Goal: Information Seeking & Learning: Find specific fact

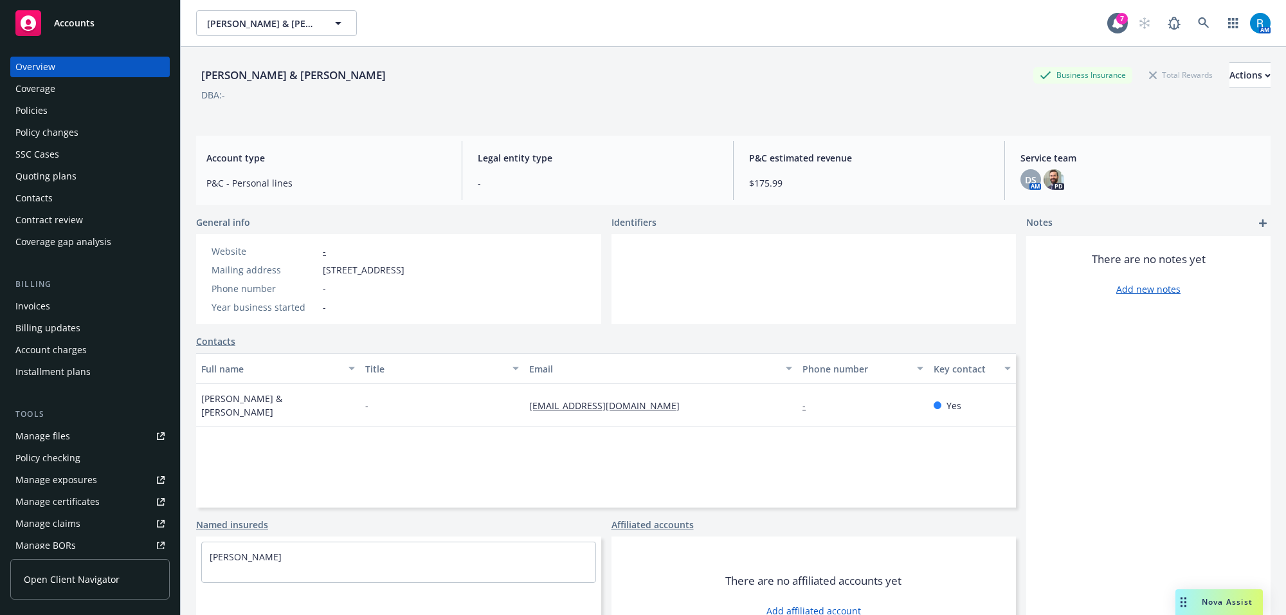
click at [53, 98] on div "Coverage" at bounding box center [35, 88] width 40 height 21
click at [45, 113] on div "Policies" at bounding box center [31, 110] width 32 height 21
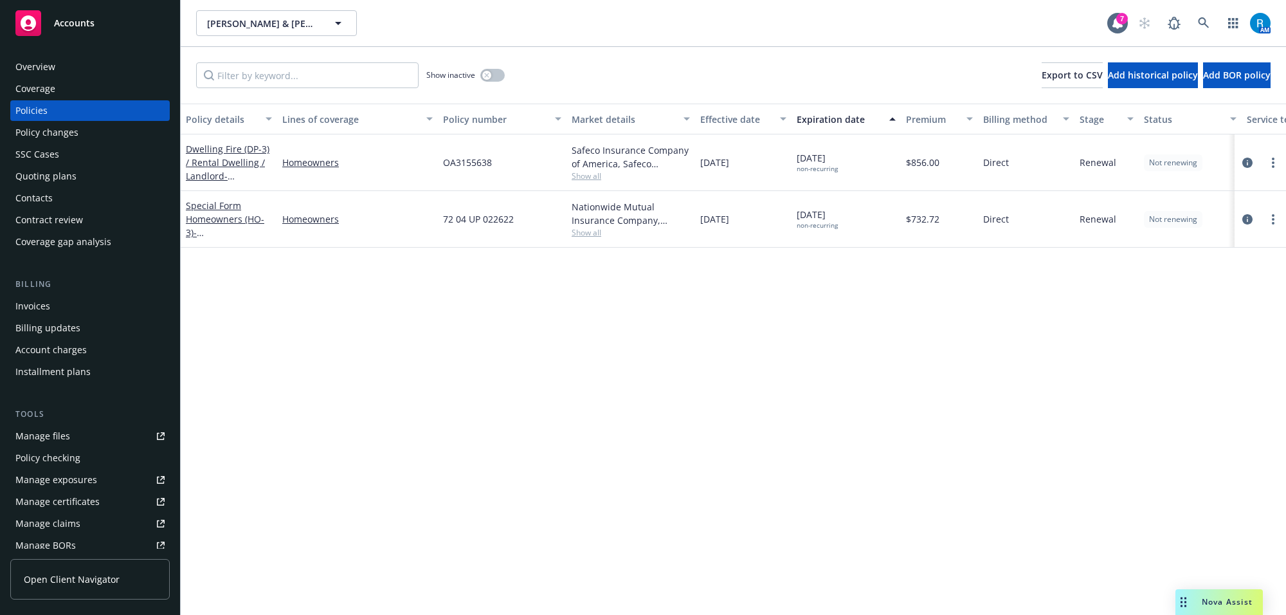
click at [464, 165] on span "OA3155638" at bounding box center [467, 163] width 49 height 14
copy span "OA3155638"
click at [1204, 17] on icon at bounding box center [1204, 23] width 12 height 12
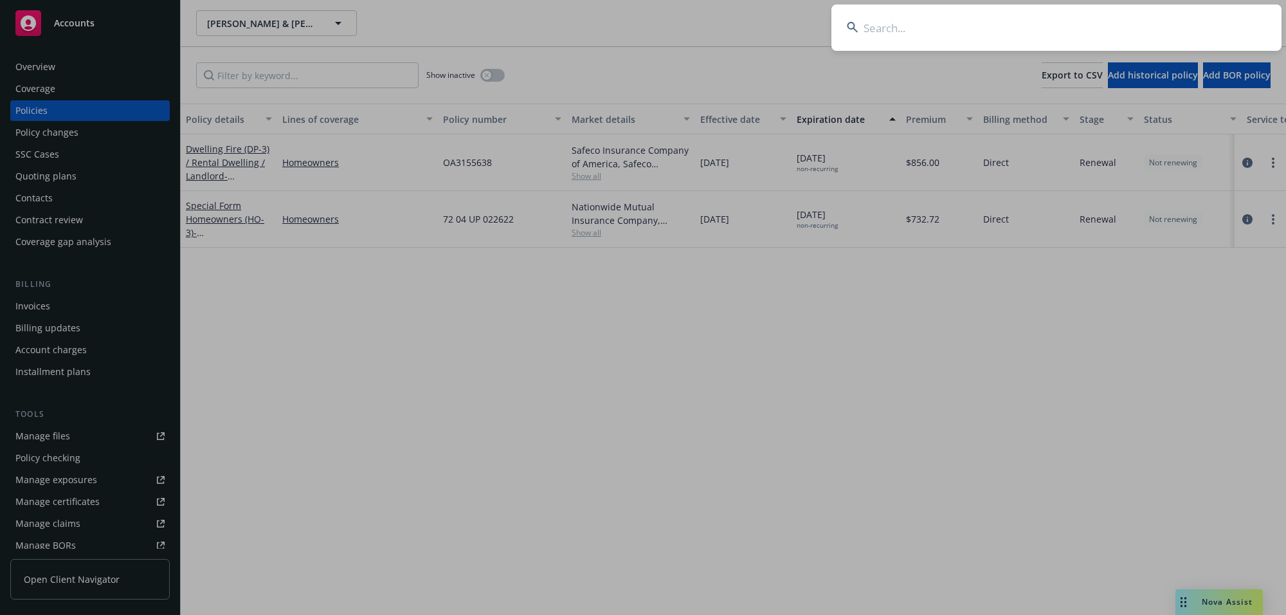
type input "[PERSON_NAME] & [PERSON_NAME]"
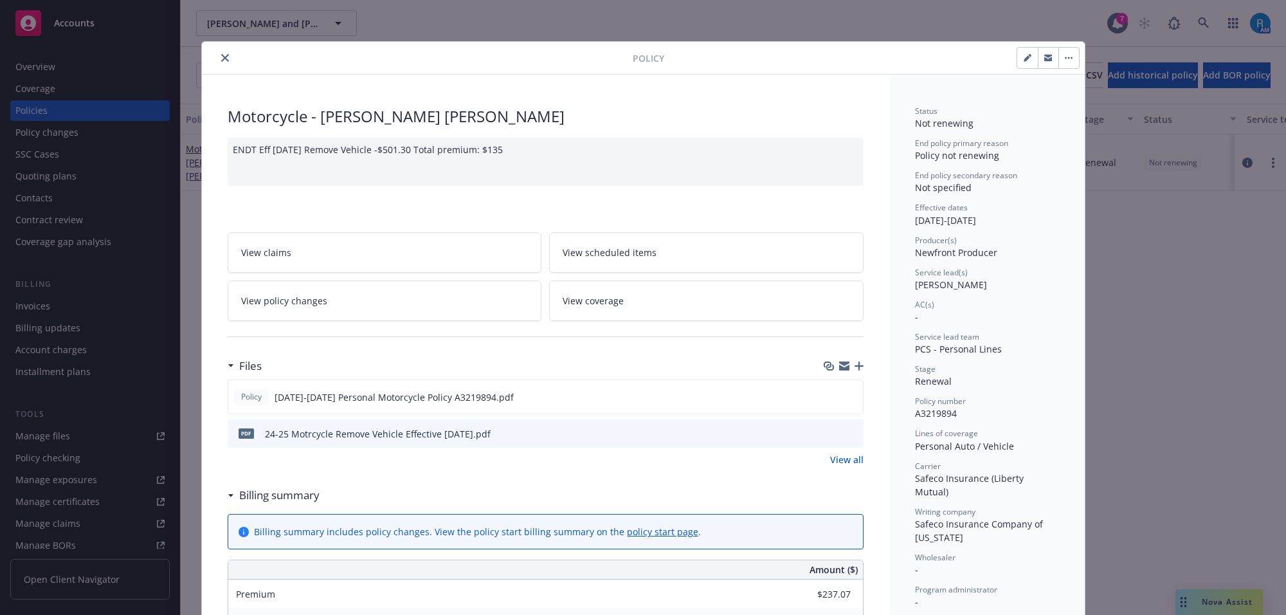
click at [945, 415] on span "A3219894" at bounding box center [936, 413] width 42 height 12
copy span "A3219894"
click at [221, 60] on icon "close" at bounding box center [225, 58] width 8 height 8
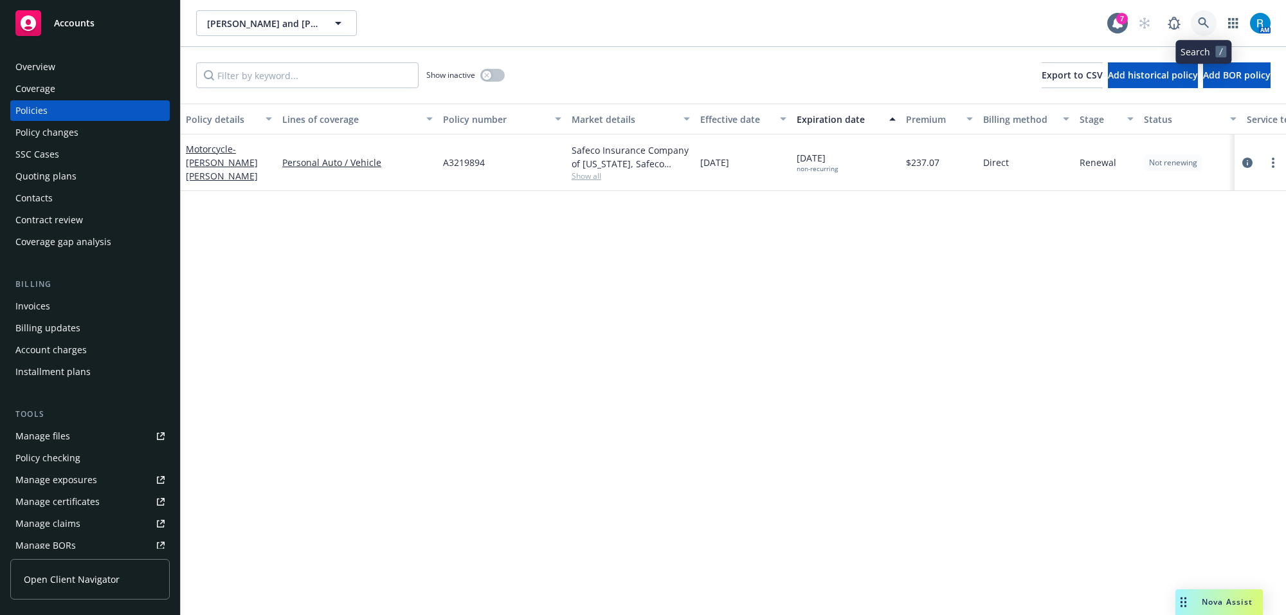
click at [1199, 17] on icon at bounding box center [1204, 23] width 12 height 12
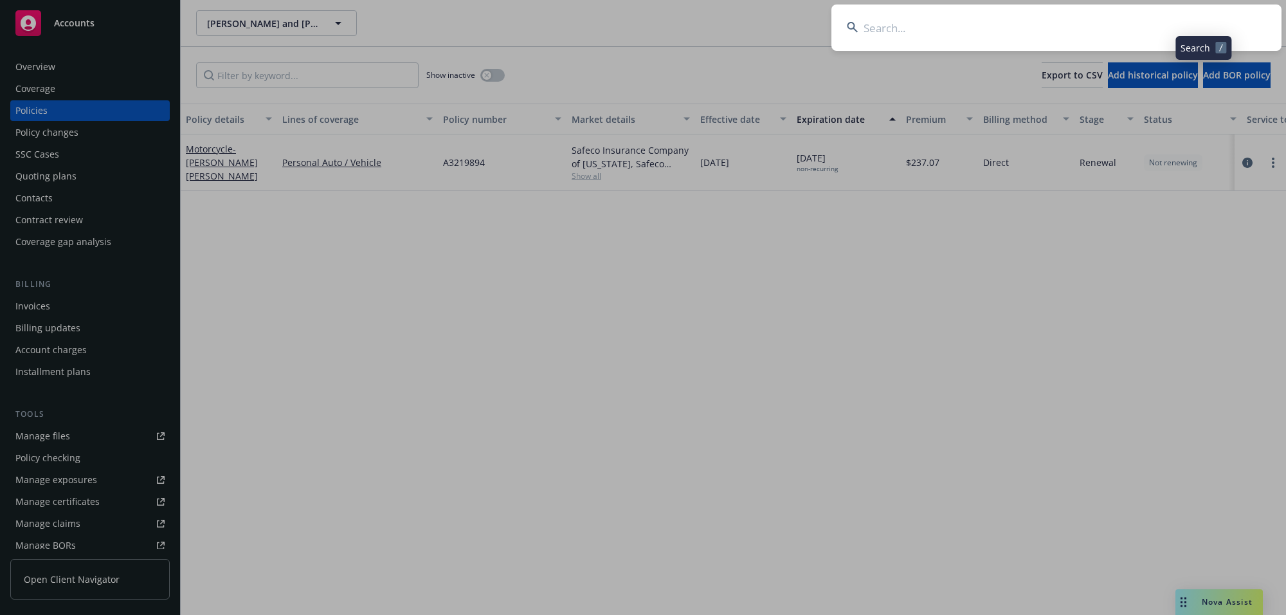
type input "[PERSON_NAME] & [PERSON_NAME]"
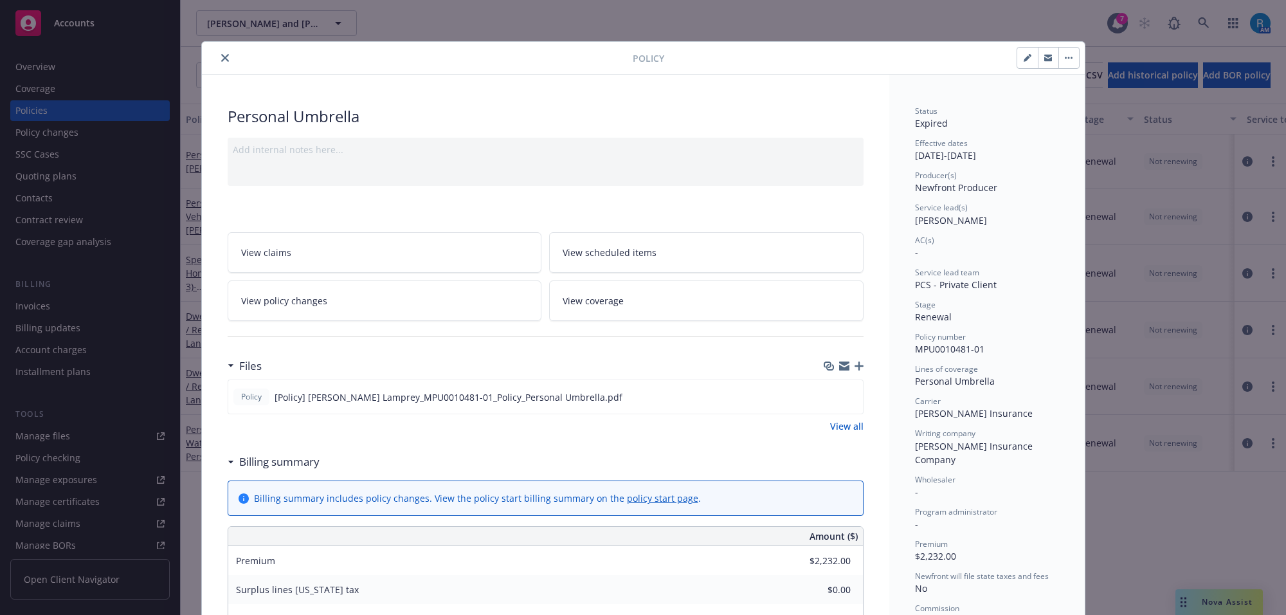
click at [221, 59] on icon "close" at bounding box center [225, 58] width 8 height 8
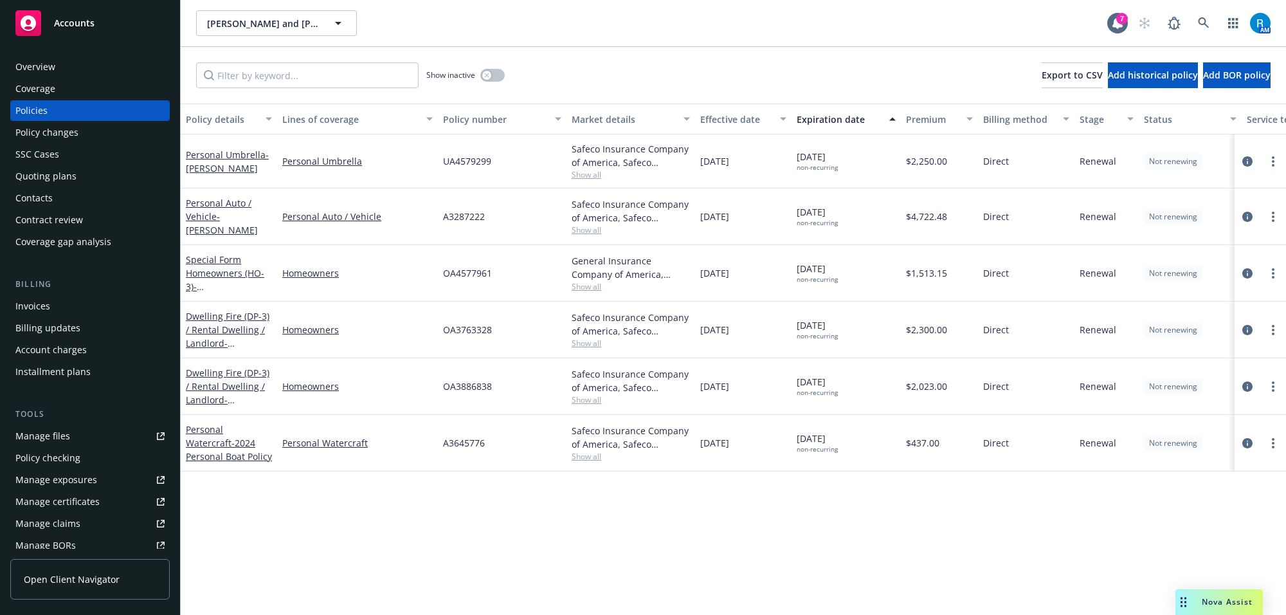
click at [465, 223] on span "A3287222" at bounding box center [464, 217] width 42 height 14
click at [461, 210] on span "A3287222" at bounding box center [464, 217] width 42 height 14
copy span "A3287222"
click at [465, 271] on span "OA4577961" at bounding box center [467, 273] width 49 height 14
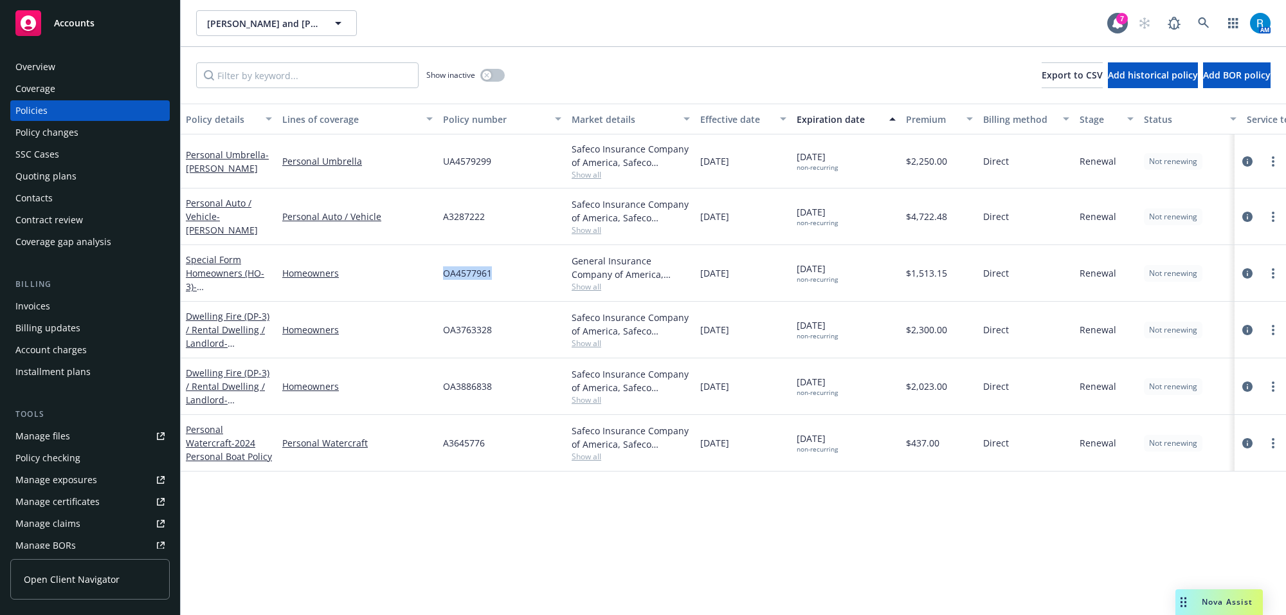
click at [465, 271] on span "OA4577961" at bounding box center [467, 273] width 49 height 14
copy span "OA4577961"
click at [1208, 23] on icon at bounding box center [1204, 23] width 12 height 12
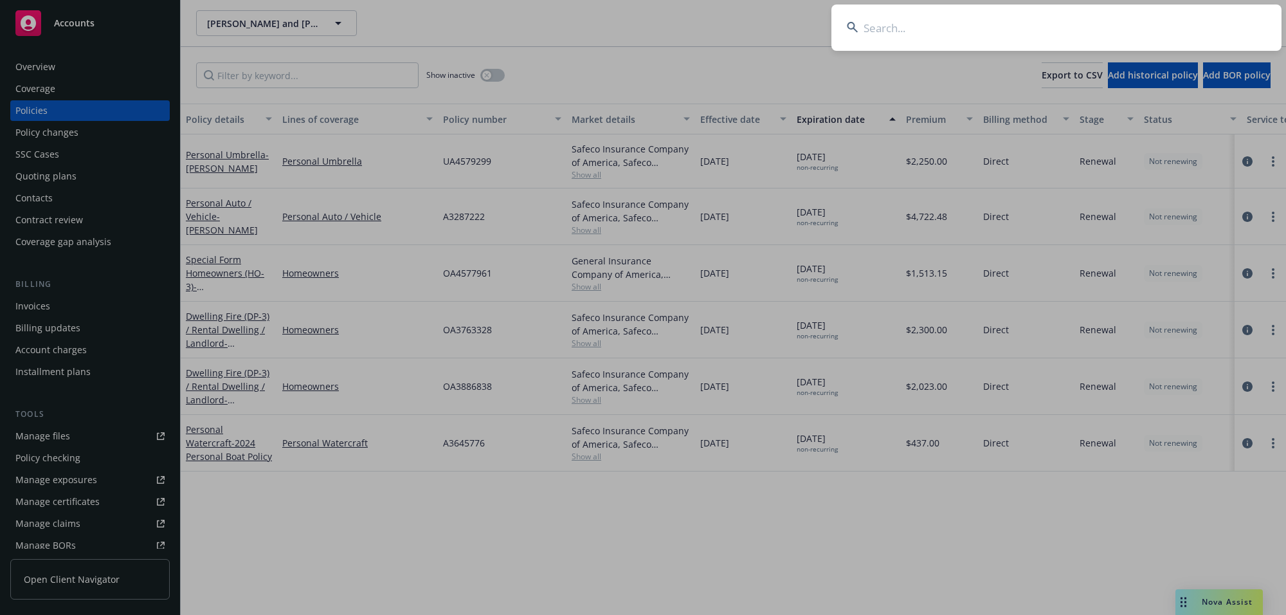
type input "[PERSON_NAME]"
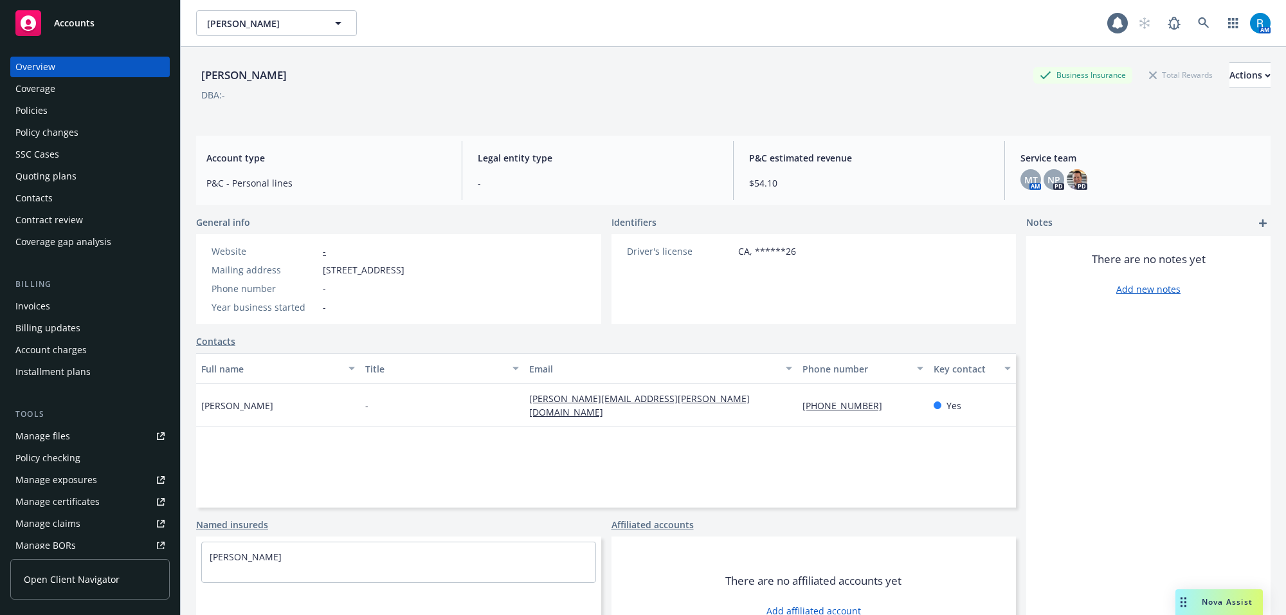
click at [66, 105] on div "Policies" at bounding box center [89, 110] width 149 height 21
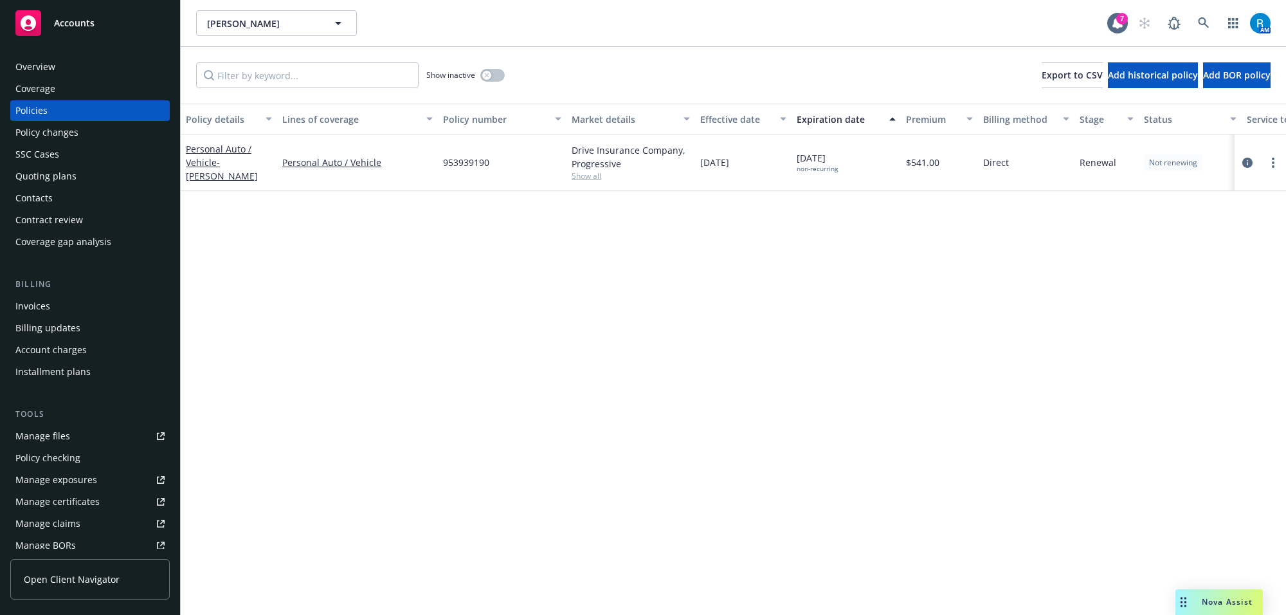
click at [465, 166] on span "953939190" at bounding box center [466, 163] width 46 height 14
copy span "953939190"
click at [1204, 24] on icon at bounding box center [1203, 22] width 11 height 11
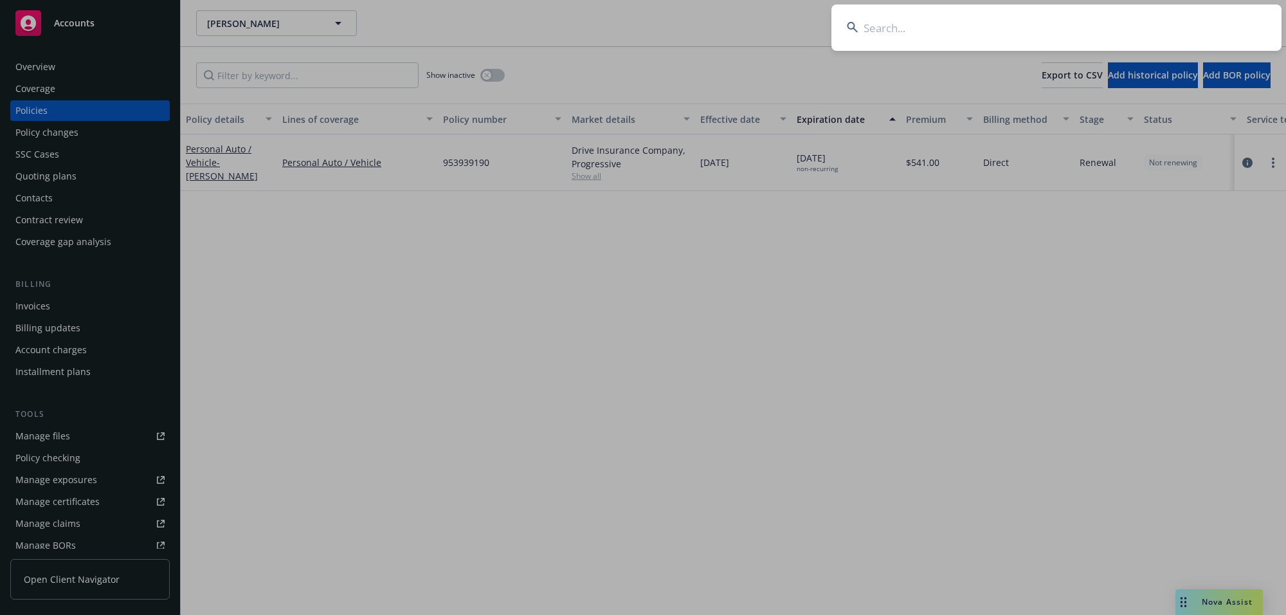
type input "[PERSON_NAME] & [PERSON_NAME]"
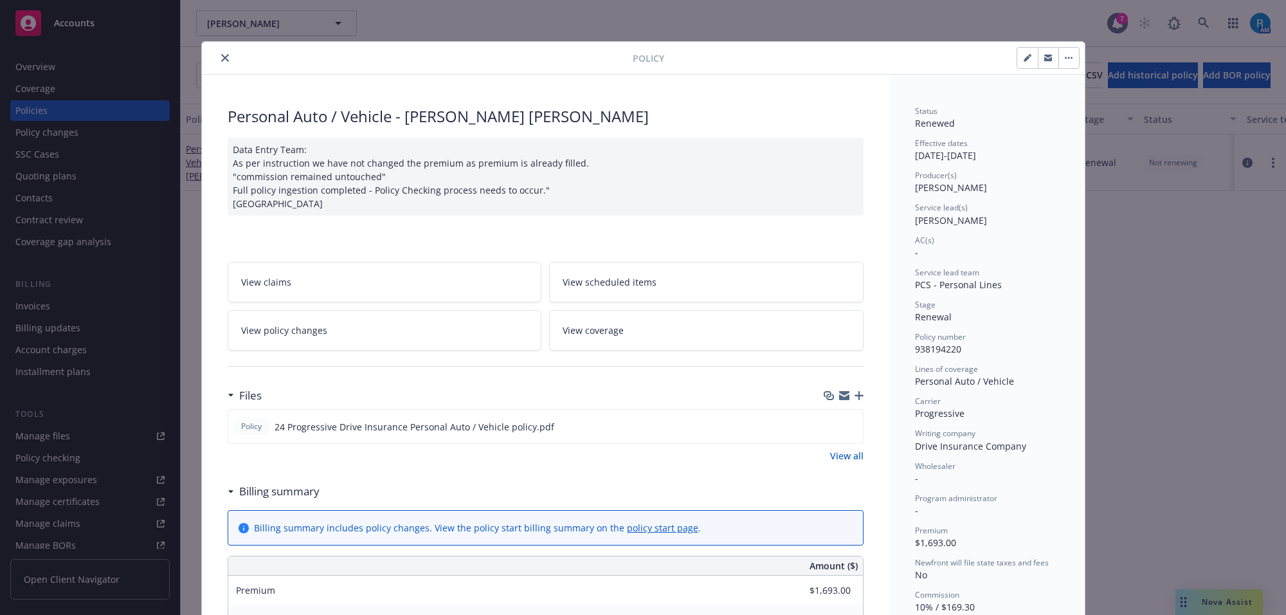
click at [212, 52] on div at bounding box center [420, 57] width 426 height 15
click at [221, 55] on icon "close" at bounding box center [225, 58] width 8 height 8
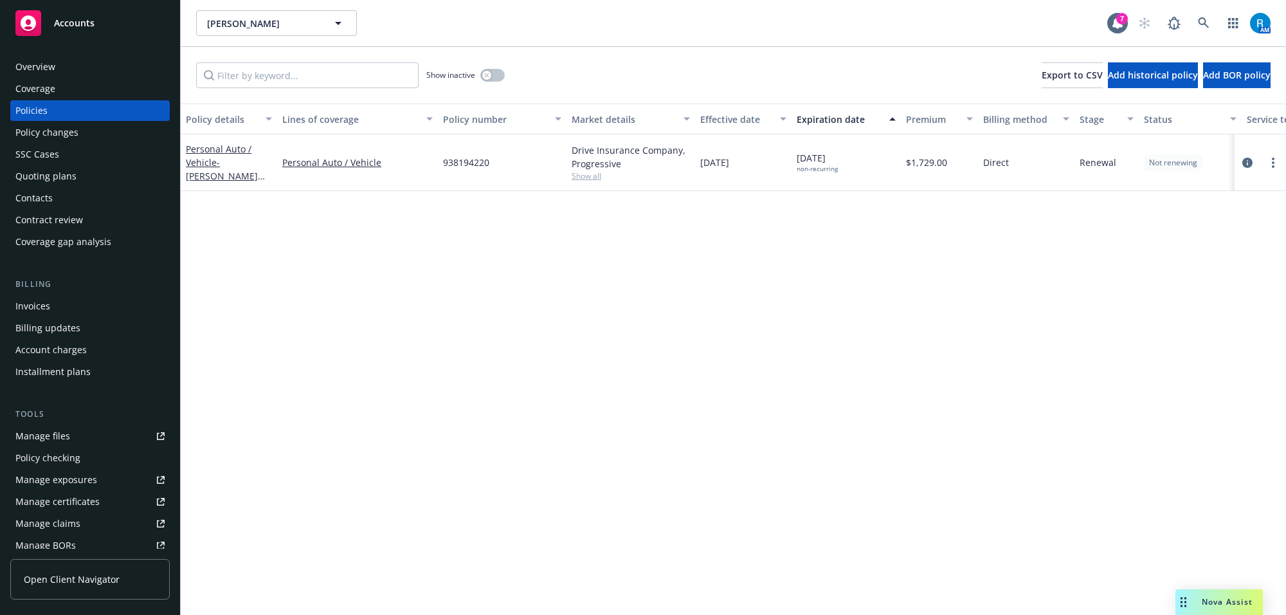
click at [455, 161] on span "938194220" at bounding box center [466, 163] width 46 height 14
copy span "938194220"
click at [1206, 17] on icon at bounding box center [1204, 23] width 12 height 12
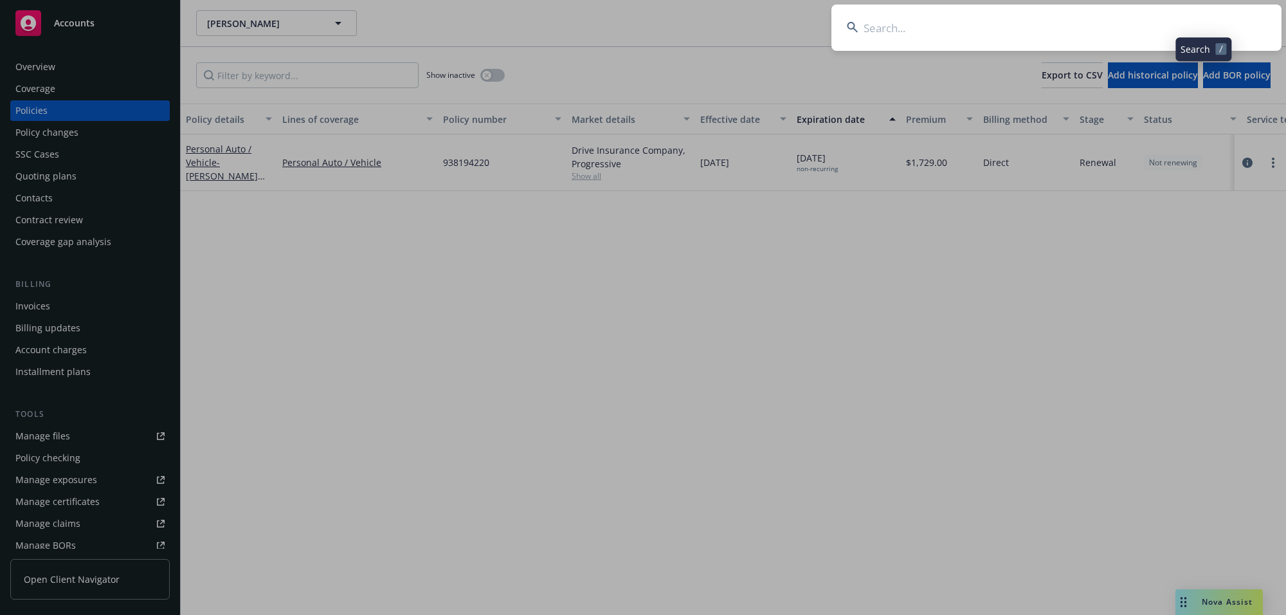
type input "[PERSON_NAME]"
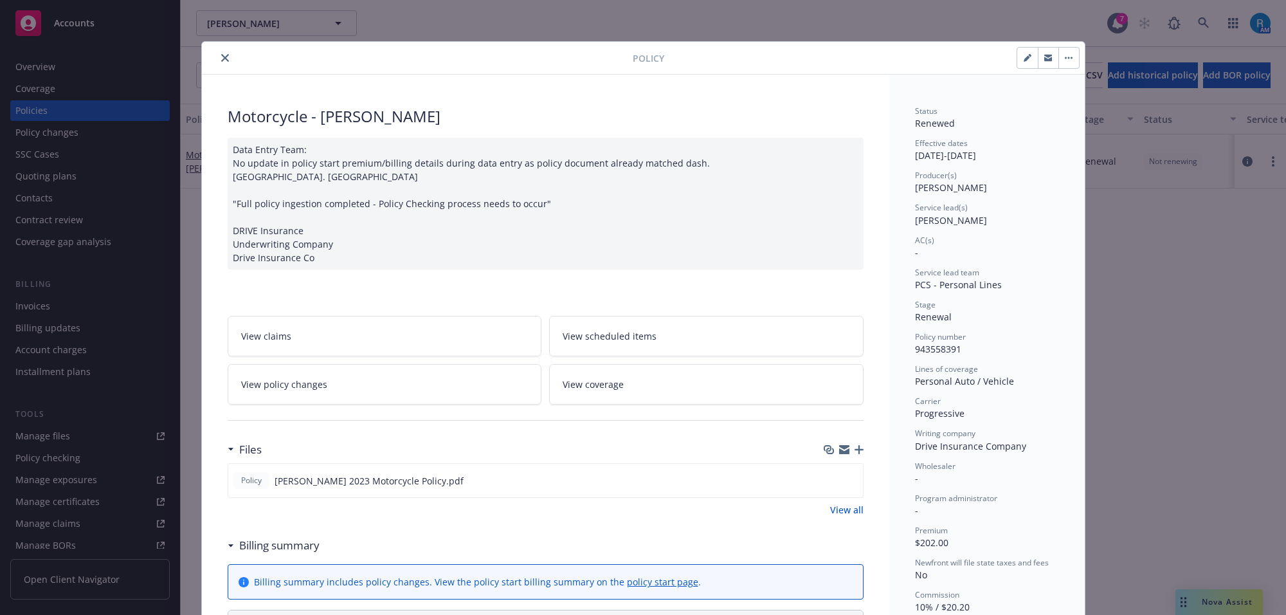
click at [221, 56] on icon "close" at bounding box center [225, 58] width 8 height 8
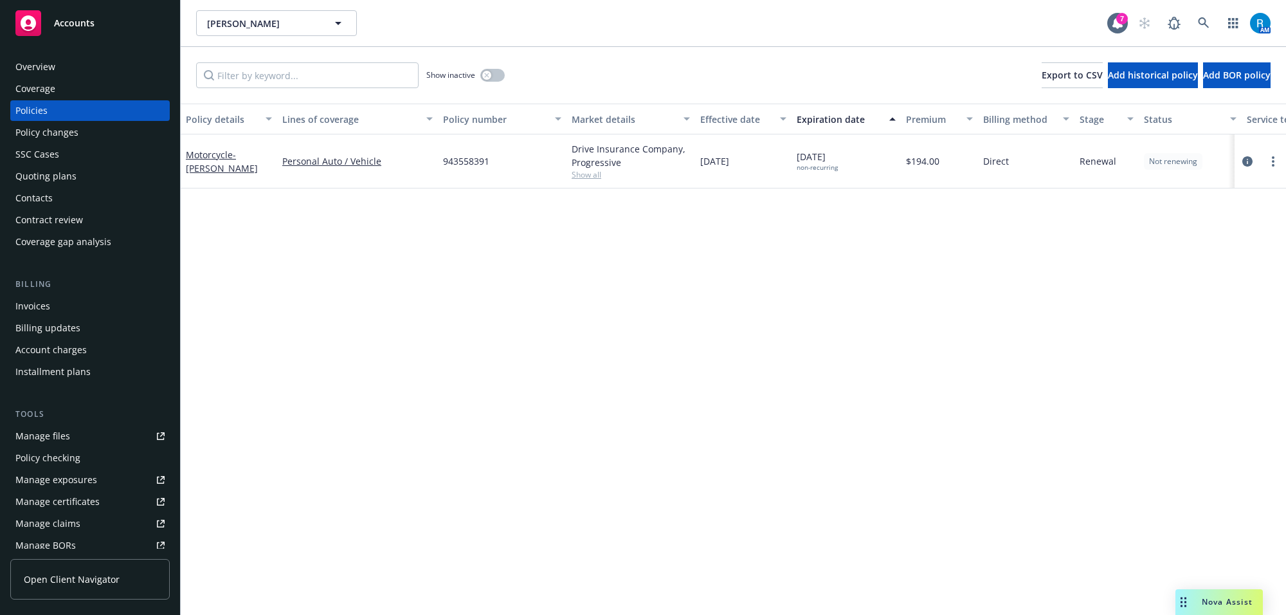
click at [464, 164] on span "943558391" at bounding box center [466, 161] width 46 height 14
copy span "943558391"
click at [1200, 28] on icon at bounding box center [1204, 23] width 12 height 12
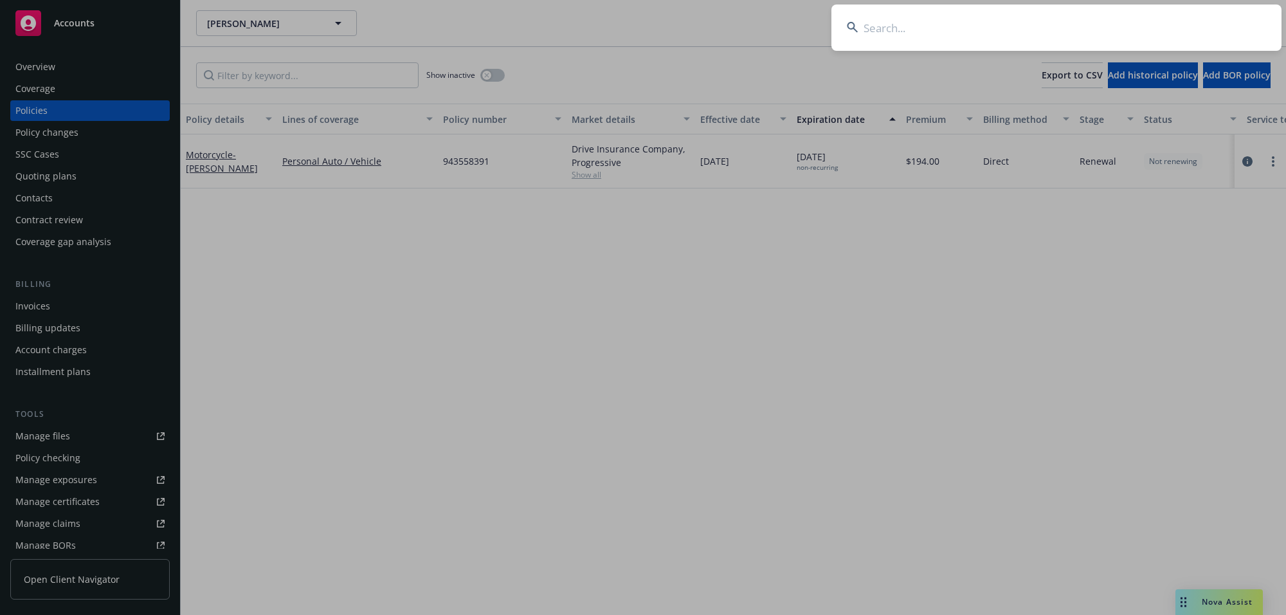
type input "[GEOGRAPHIC_DATA][PERSON_NAME][GEOGRAPHIC_DATA]"
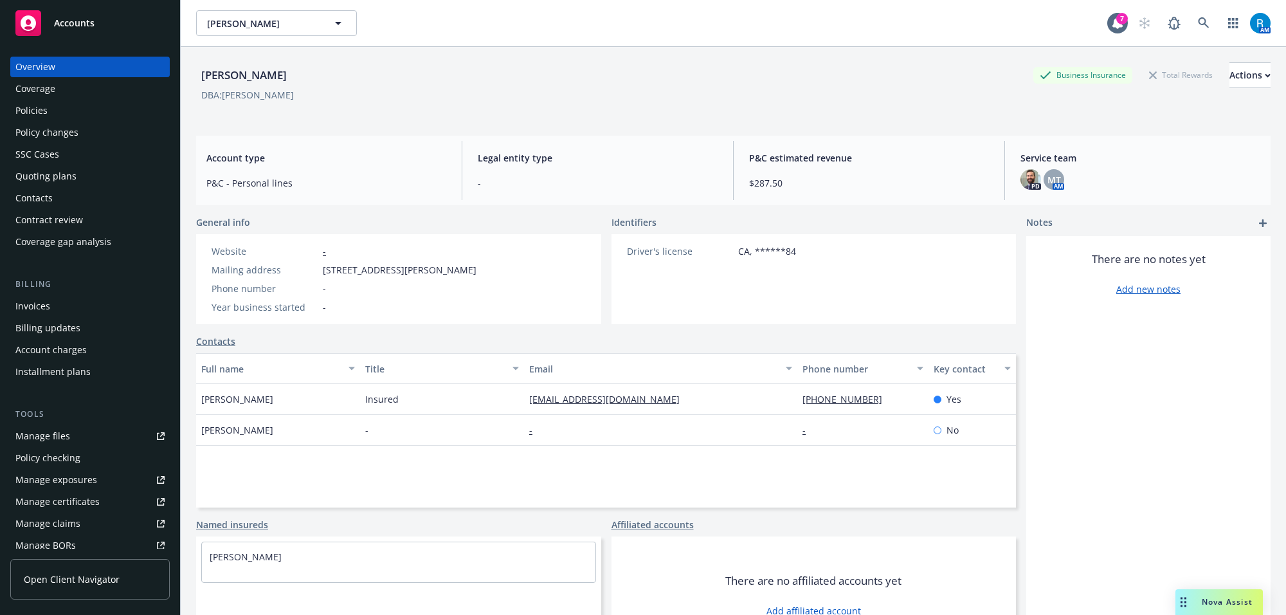
click at [66, 104] on div "Policies" at bounding box center [89, 110] width 149 height 21
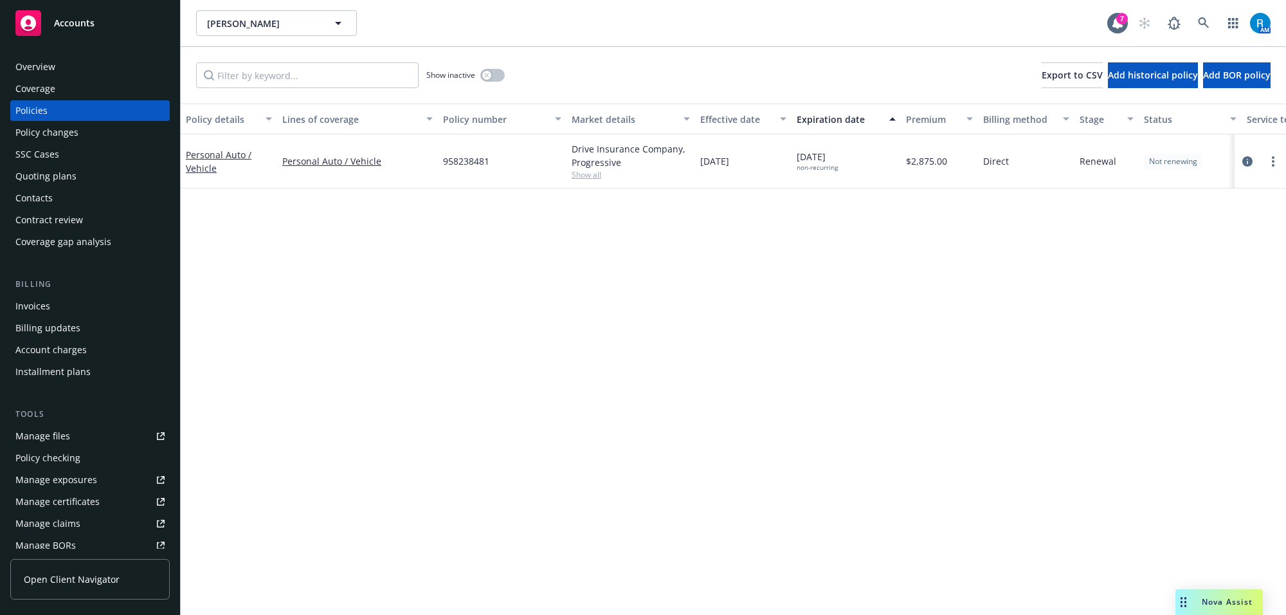
click at [471, 165] on span "958238481" at bounding box center [466, 161] width 46 height 14
copy span "958238481"
